Goal: Information Seeking & Learning: Learn about a topic

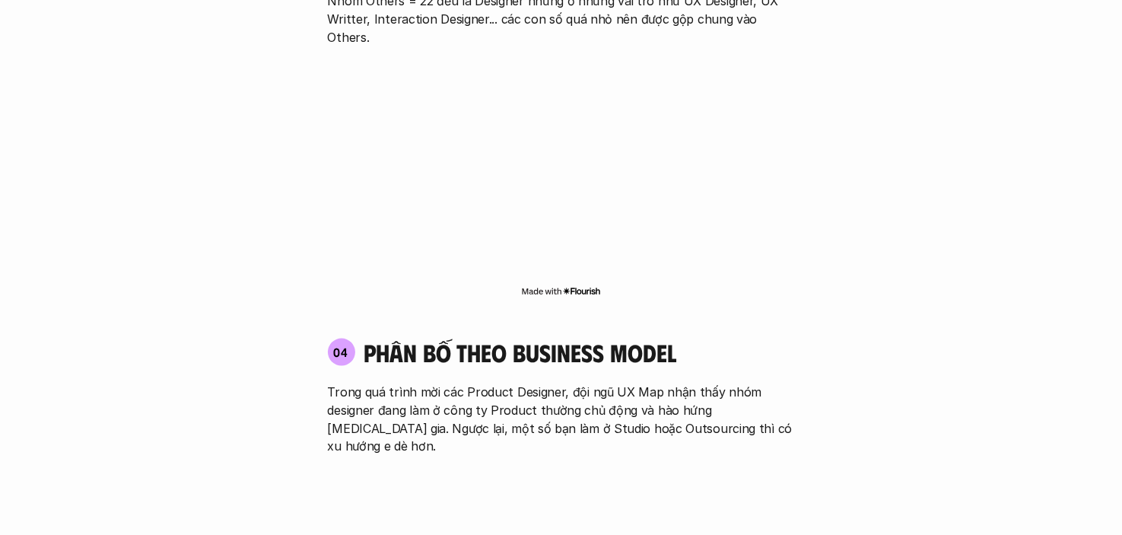
scroll to position [2130, 0]
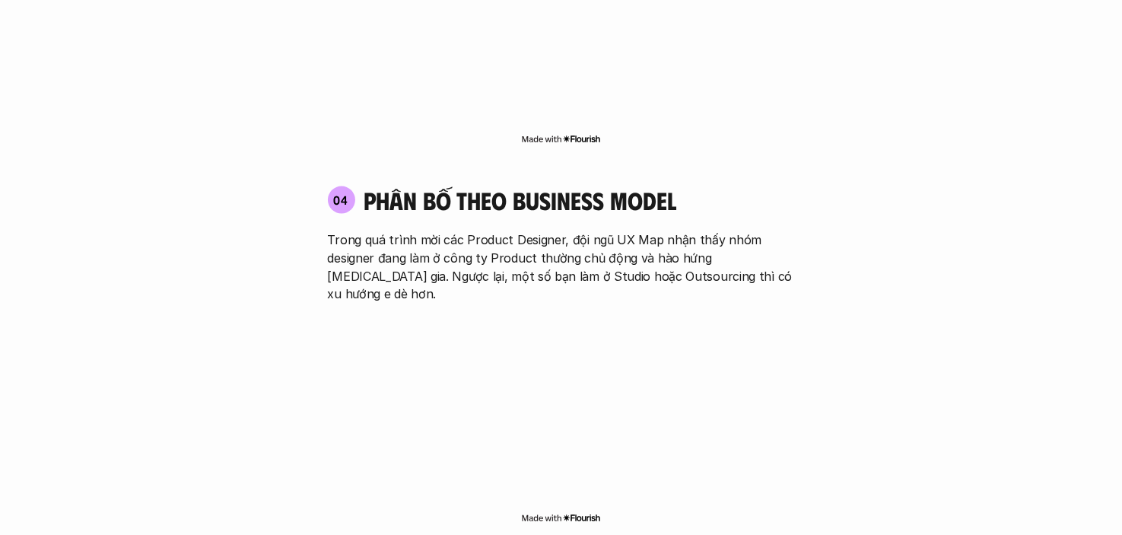
click at [470, 230] on p "Trong quá trình mời các Product Designer, đội ngũ UX Map nhận thấy nhóm designe…" at bounding box center [561, 266] width 467 height 73
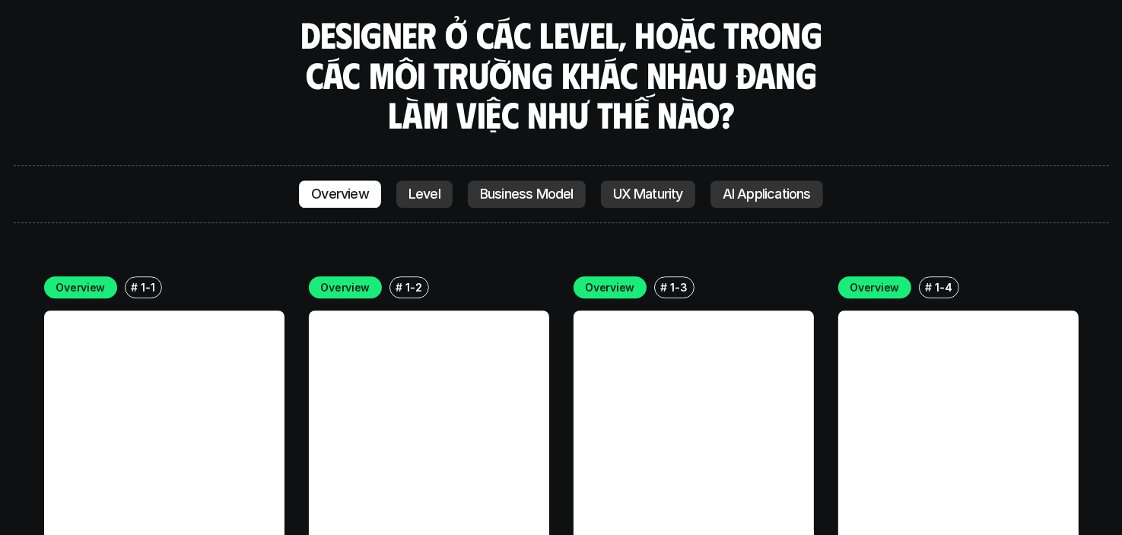
scroll to position [4183, 0]
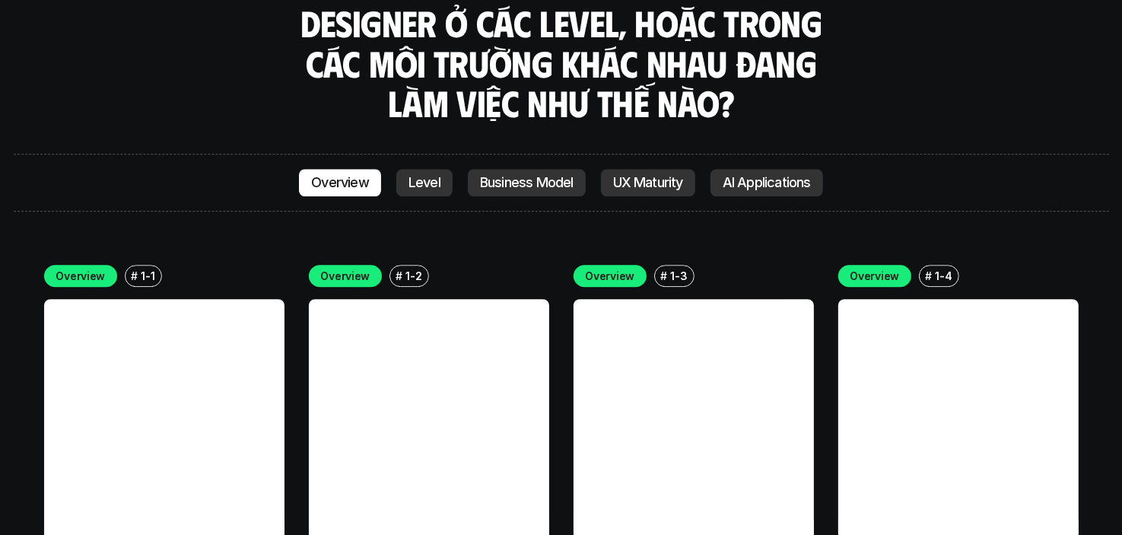
click at [185, 326] on link at bounding box center [164, 419] width 240 height 240
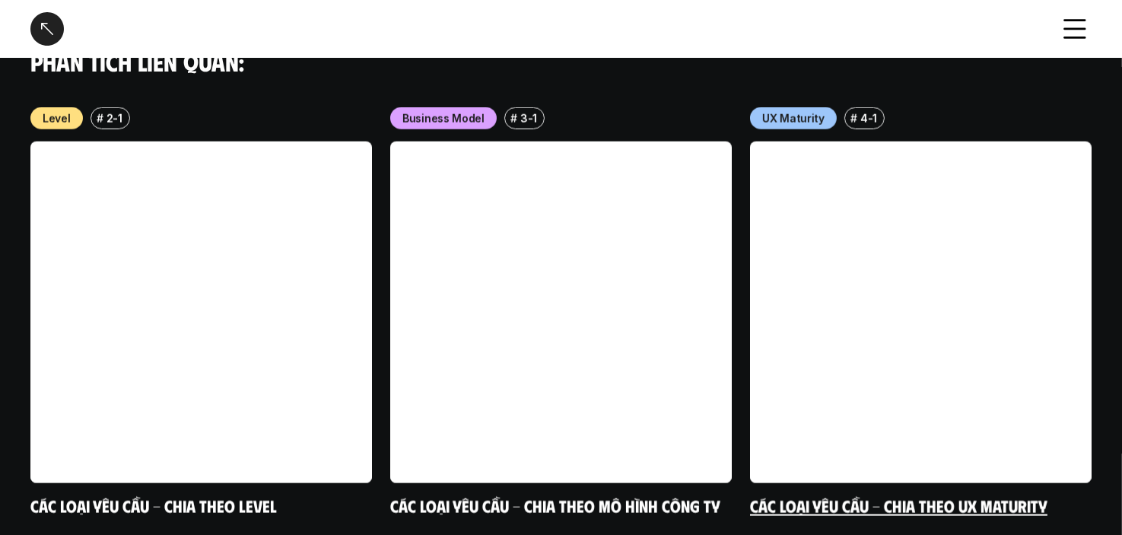
scroll to position [1720, 0]
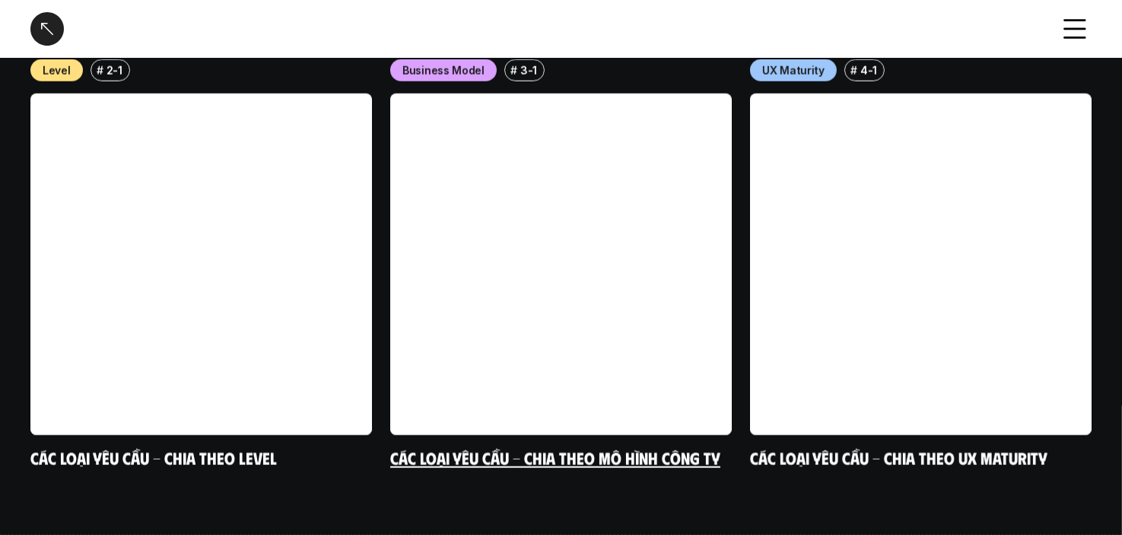
click at [611, 278] on link at bounding box center [560, 264] width 341 height 341
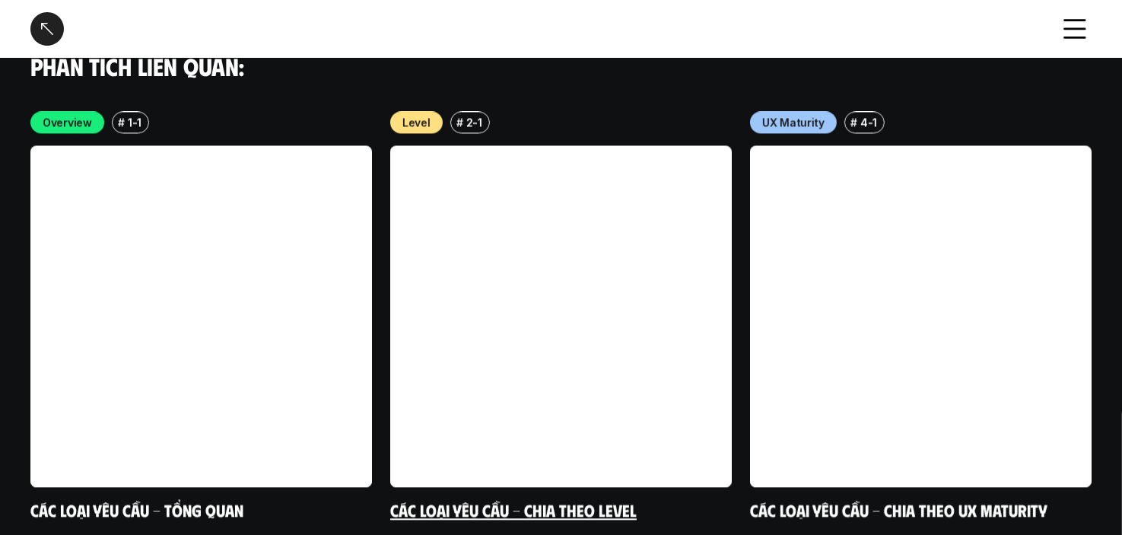
scroll to position [3060, 0]
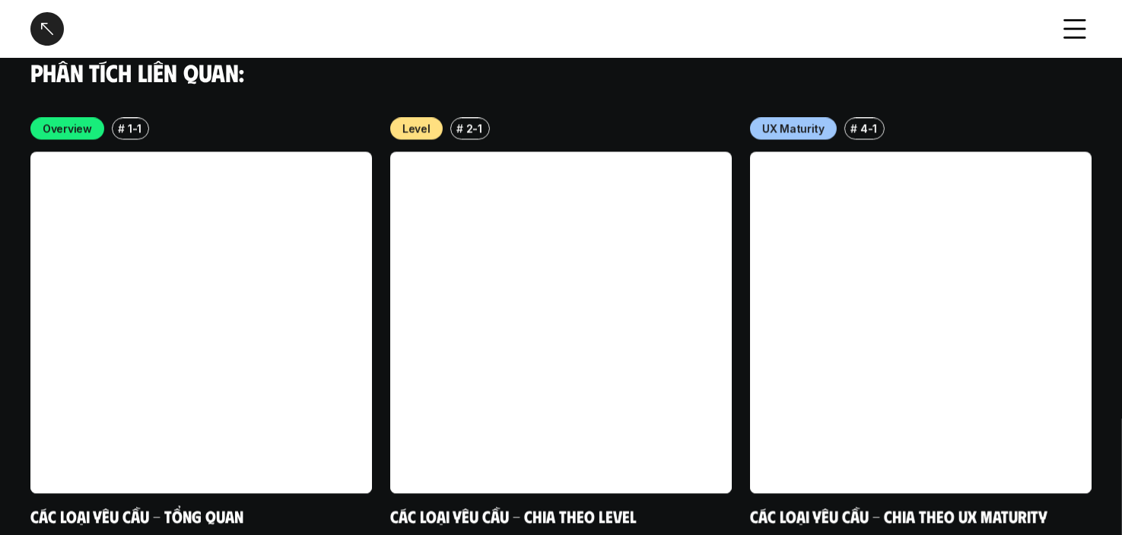
click at [61, 33] on div at bounding box center [46, 28] width 33 height 33
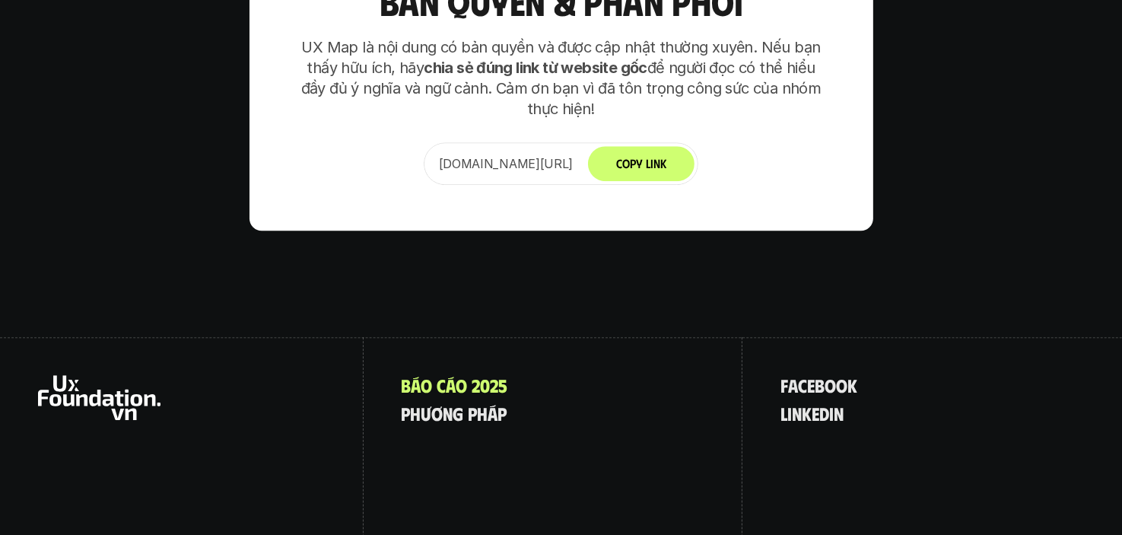
scroll to position [9552, 0]
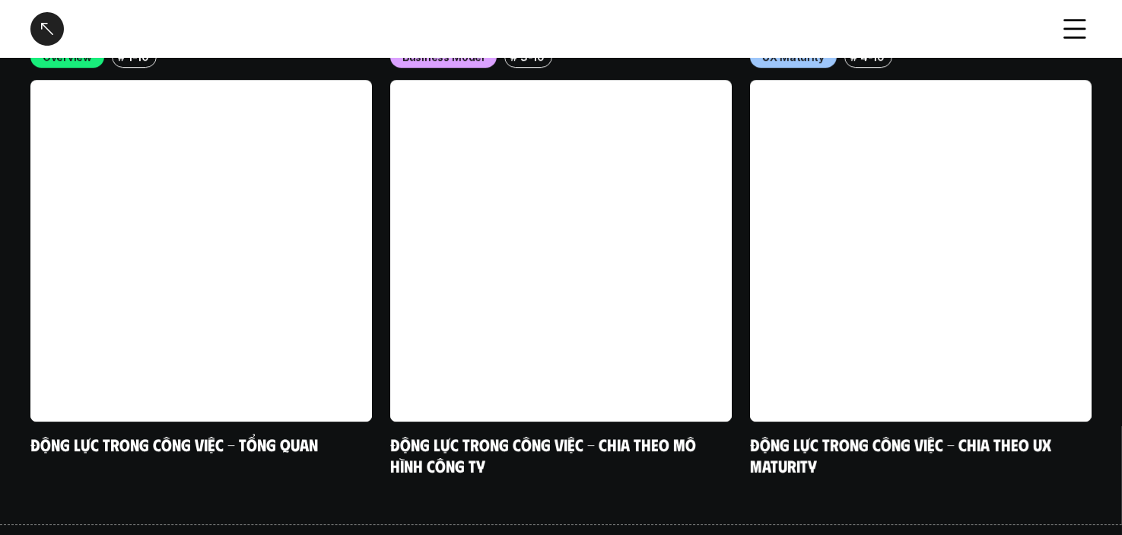
scroll to position [4796, 0]
